Goal: Task Accomplishment & Management: Use online tool/utility

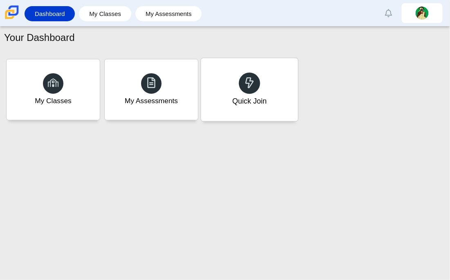
click at [227, 95] on div "Quick Join" at bounding box center [249, 89] width 97 height 63
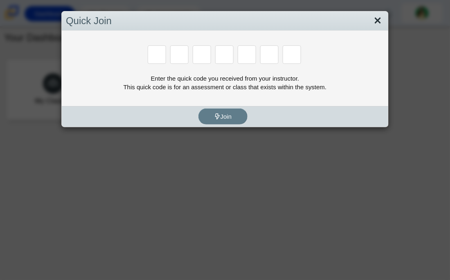
click at [380, 18] on link "Close" at bounding box center [378, 21] width 13 height 14
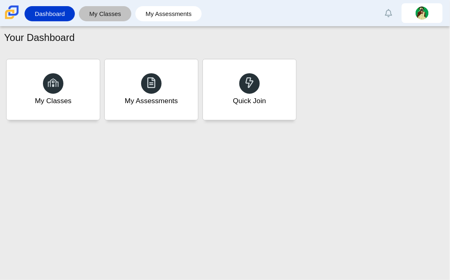
click at [120, 12] on link "My Classes" at bounding box center [105, 13] width 44 height 15
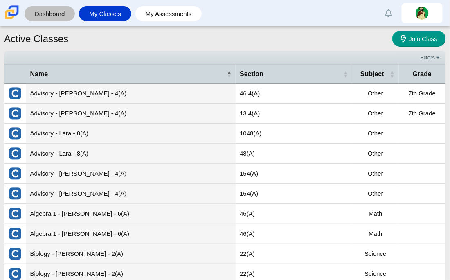
click at [72, 8] on div "Dashboard" at bounding box center [50, 13] width 50 height 15
click at [61, 11] on link "Dashboard" at bounding box center [50, 13] width 42 height 15
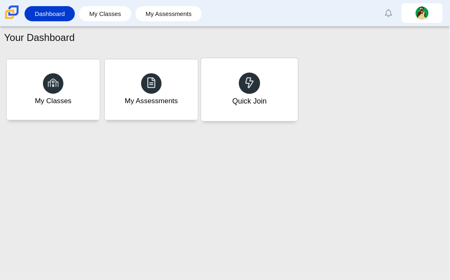
click at [251, 83] on icon at bounding box center [249, 82] width 11 height 11
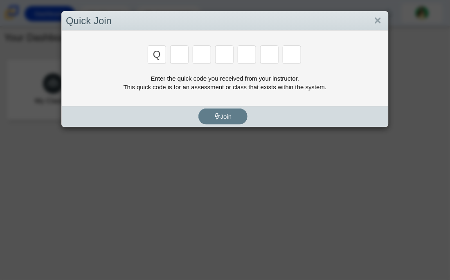
type input "q"
type input "9"
type input "p"
type input "y"
type input "8"
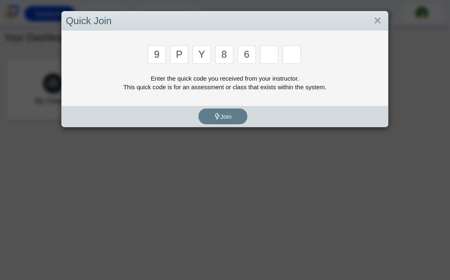
type input "6"
type input "c"
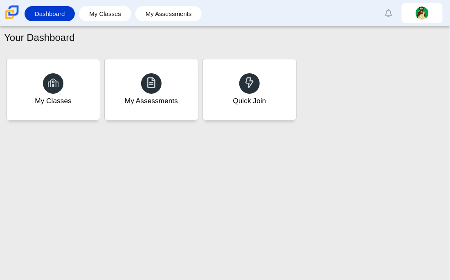
type input "9"
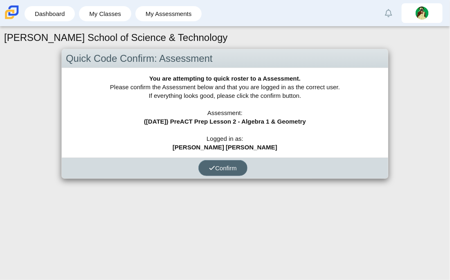
click at [226, 162] on button "Confirm" at bounding box center [223, 168] width 49 height 16
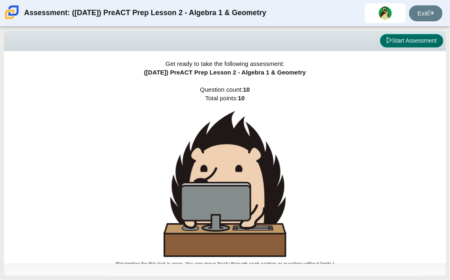
click at [391, 42] on button "Start Assessment" at bounding box center [411, 41] width 63 height 14
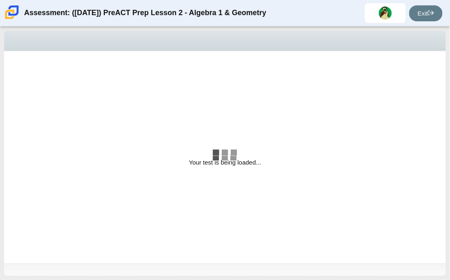
select select "bbf5d072-3e0b-44c4-9a12-6e7c9033f65b"
